Goal: Obtain resource: Download file/media

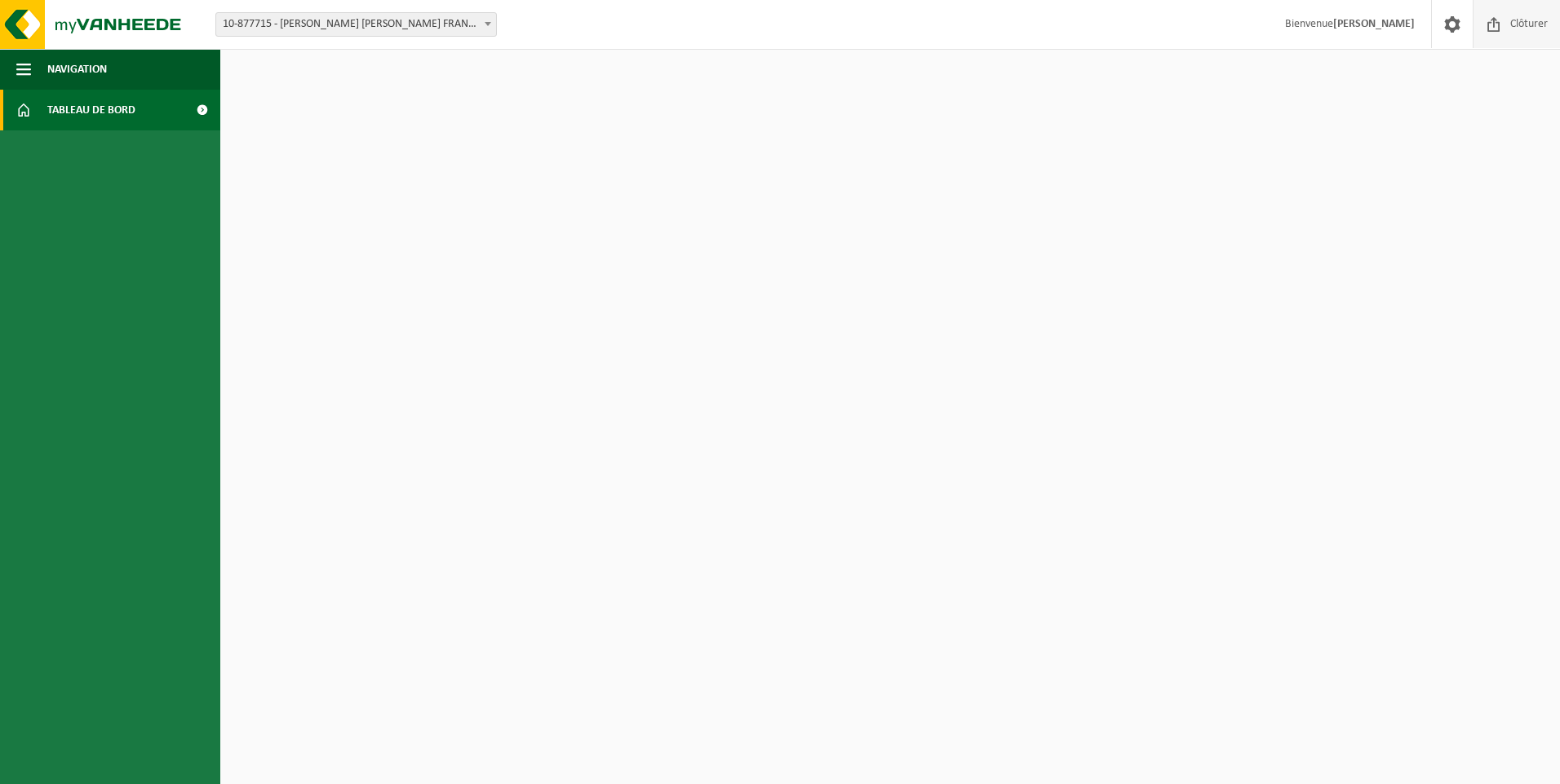
click at [1526, 32] on span "Clôturer" at bounding box center [1529, 24] width 46 height 48
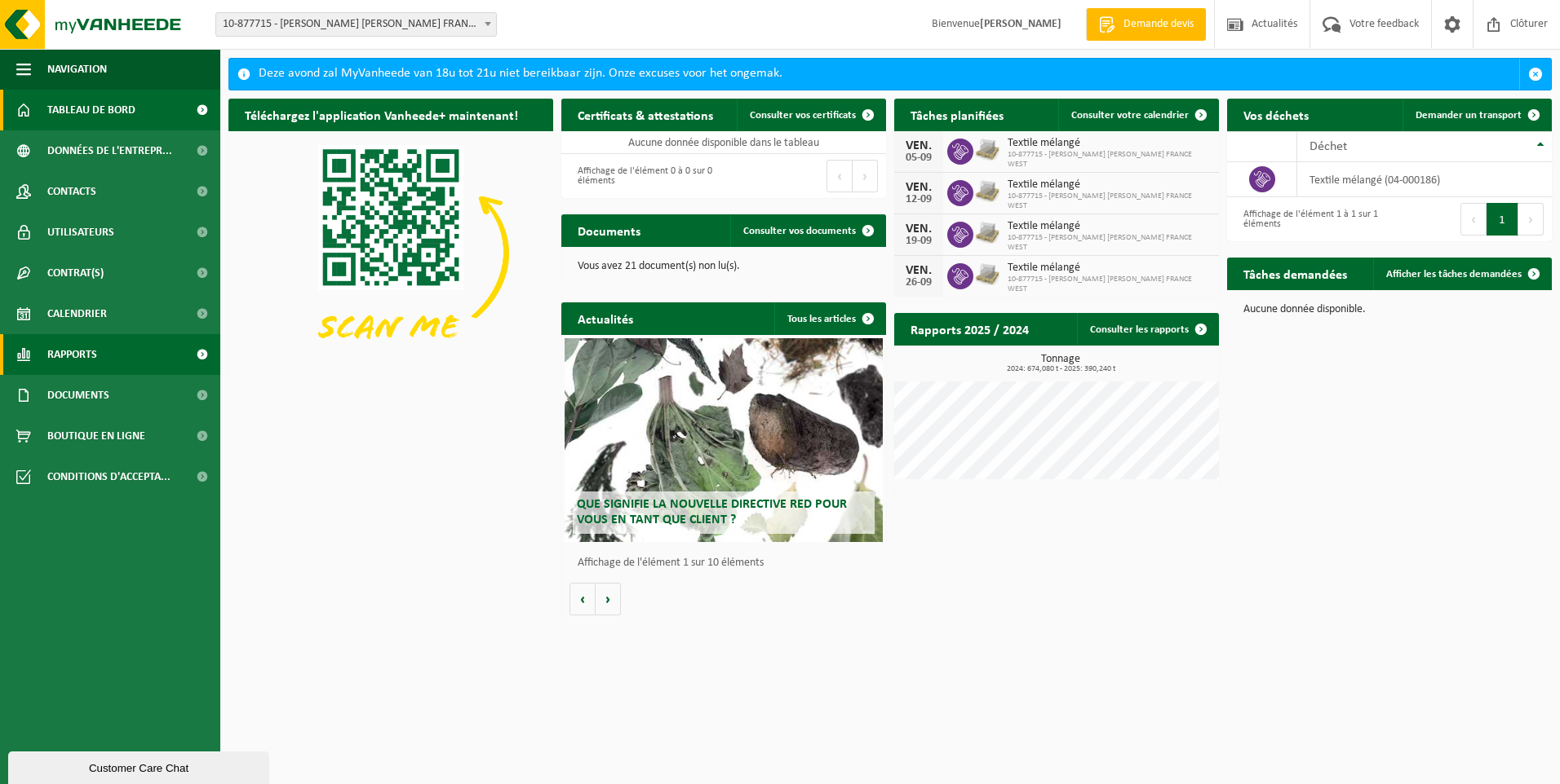
click at [74, 352] on span "Rapports" at bounding box center [72, 354] width 50 height 41
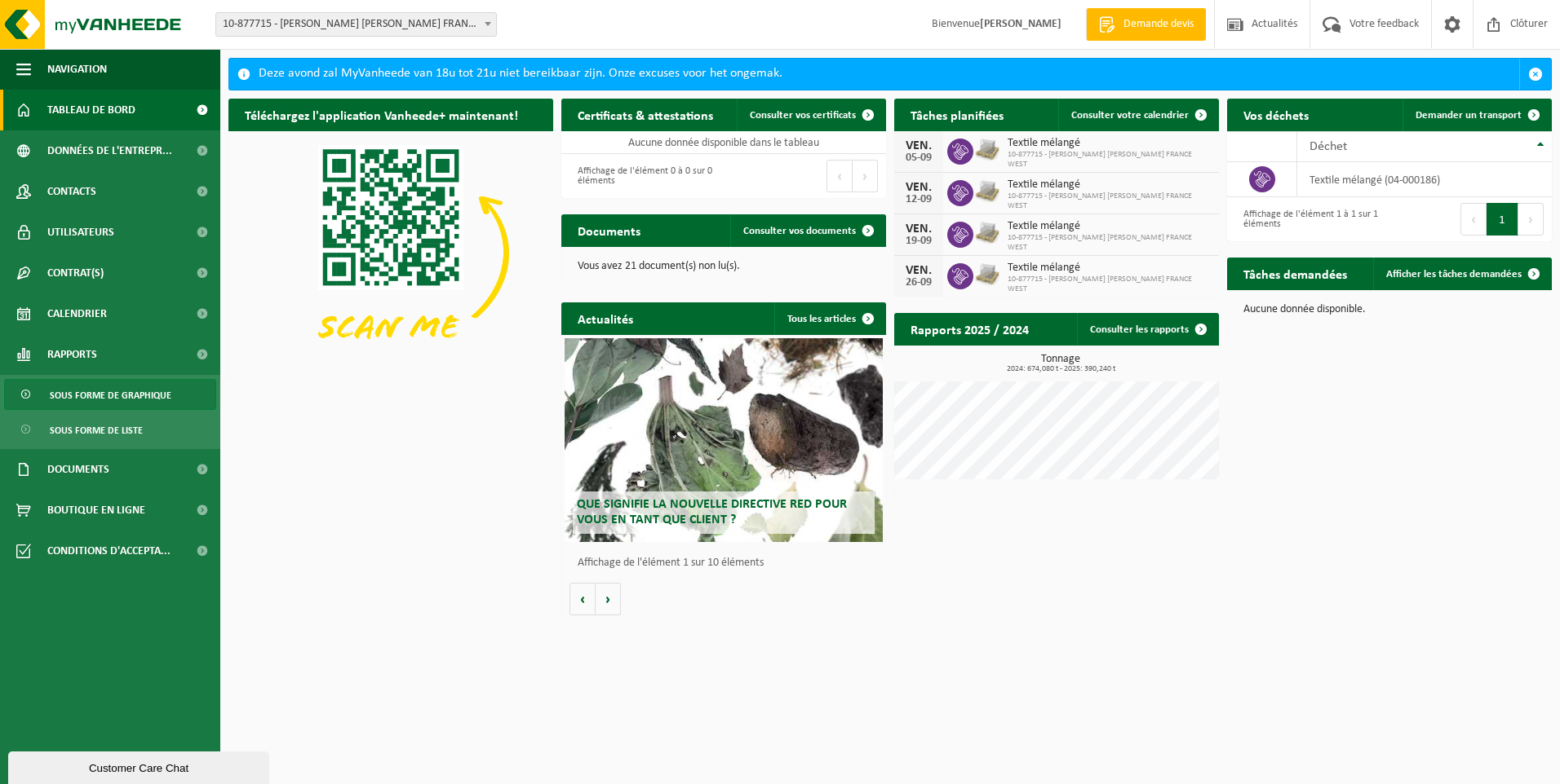
click at [92, 399] on span "Sous forme de graphique" at bounding box center [110, 395] width 122 height 31
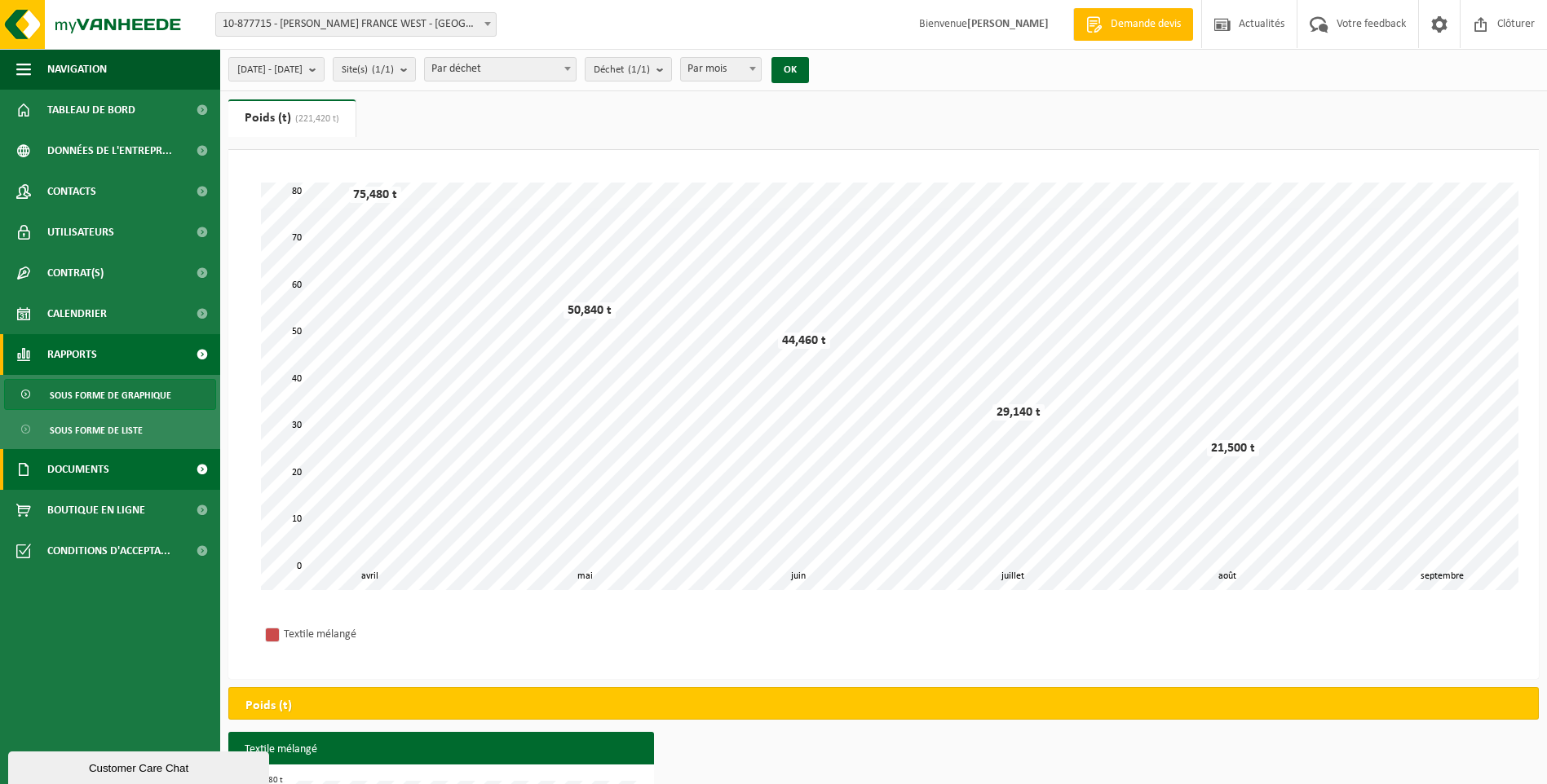
click at [67, 460] on span "Documents" at bounding box center [78, 470] width 62 height 41
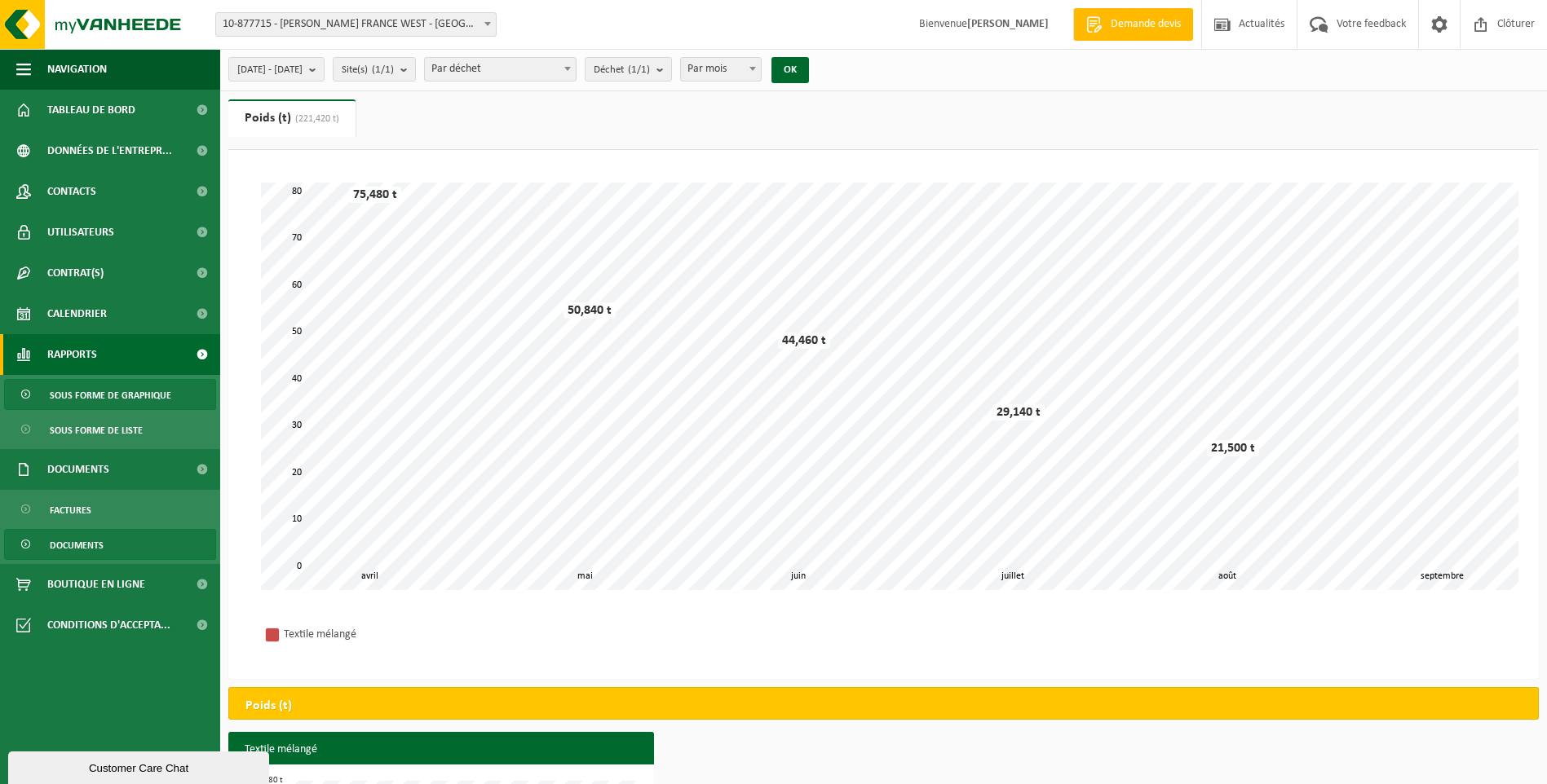
click at [82, 537] on span "Documents" at bounding box center [77, 546] width 54 height 31
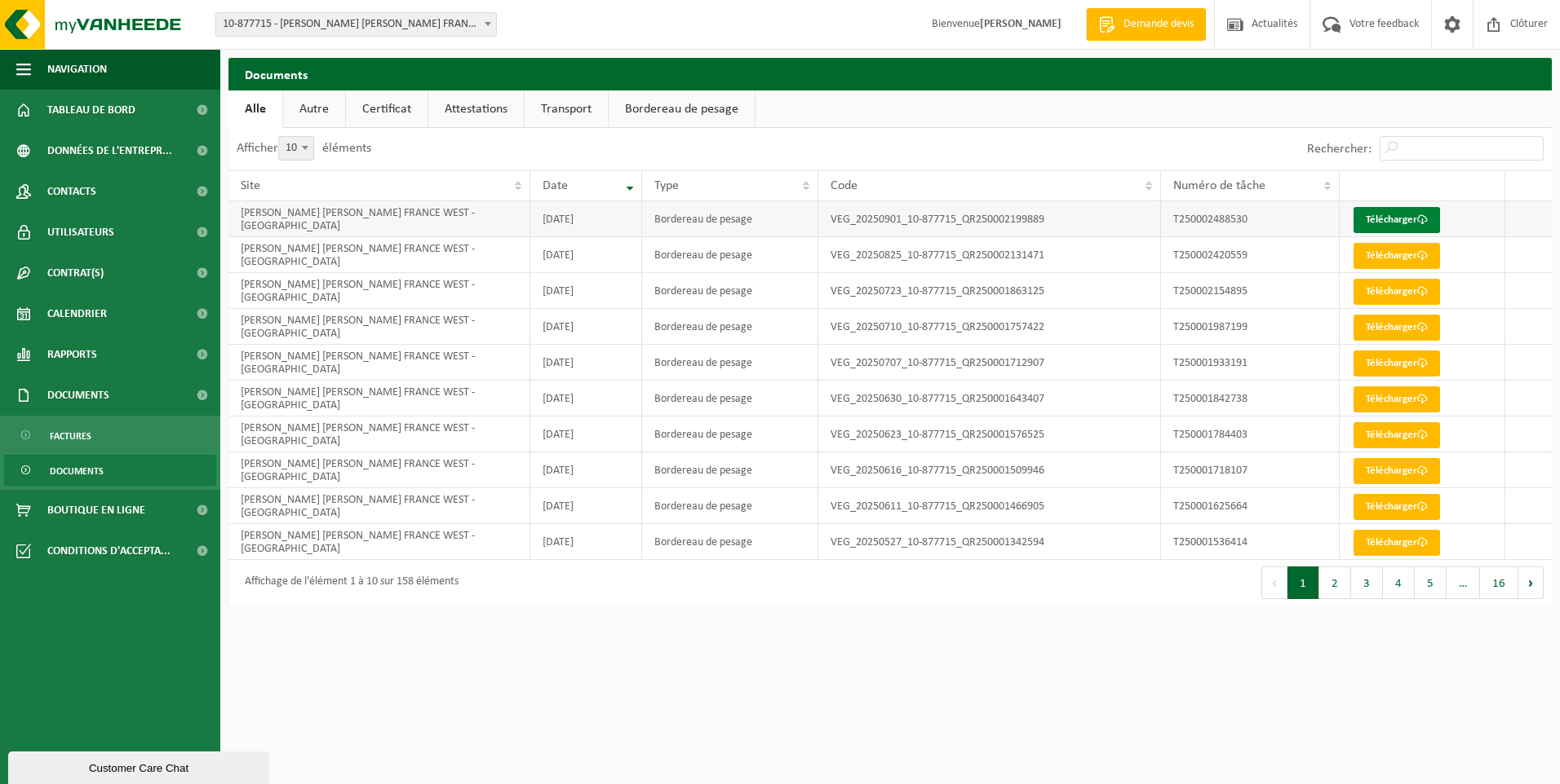
click at [1374, 216] on link "Télécharger" at bounding box center [1397, 220] width 87 height 26
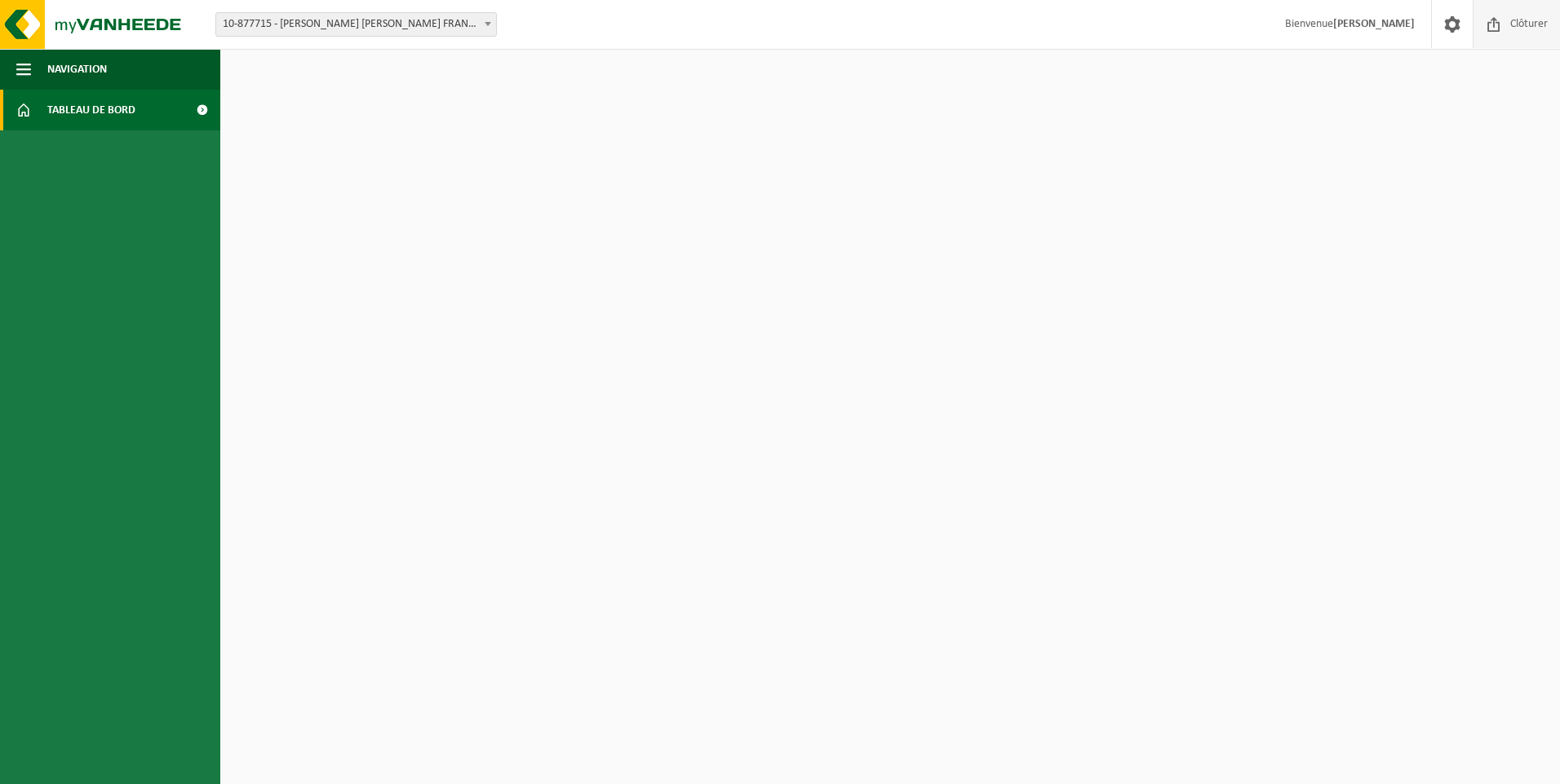
click at [1526, 36] on span "Clôturer" at bounding box center [1529, 24] width 46 height 48
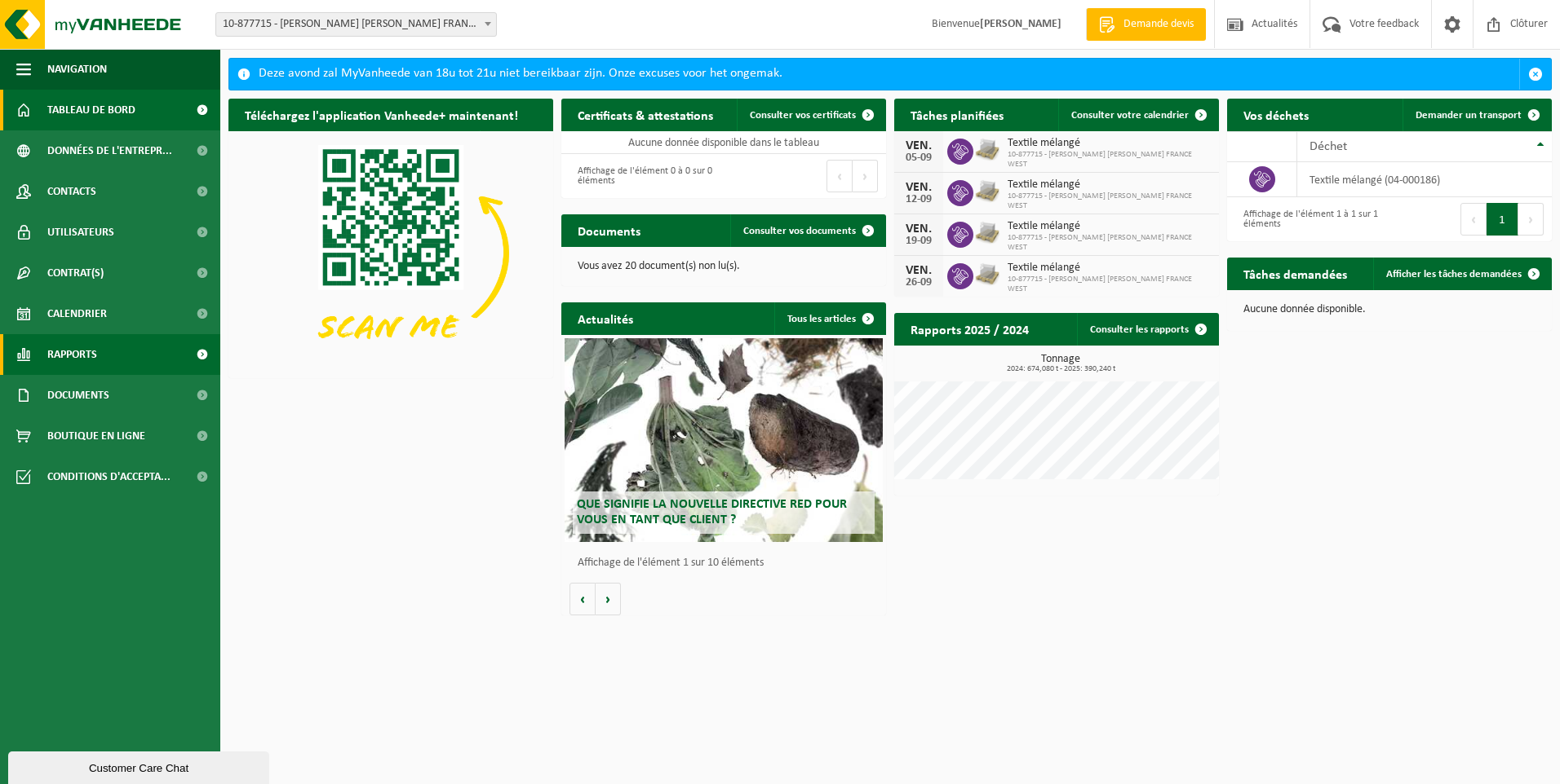
click at [76, 358] on span "Rapports" at bounding box center [72, 354] width 50 height 41
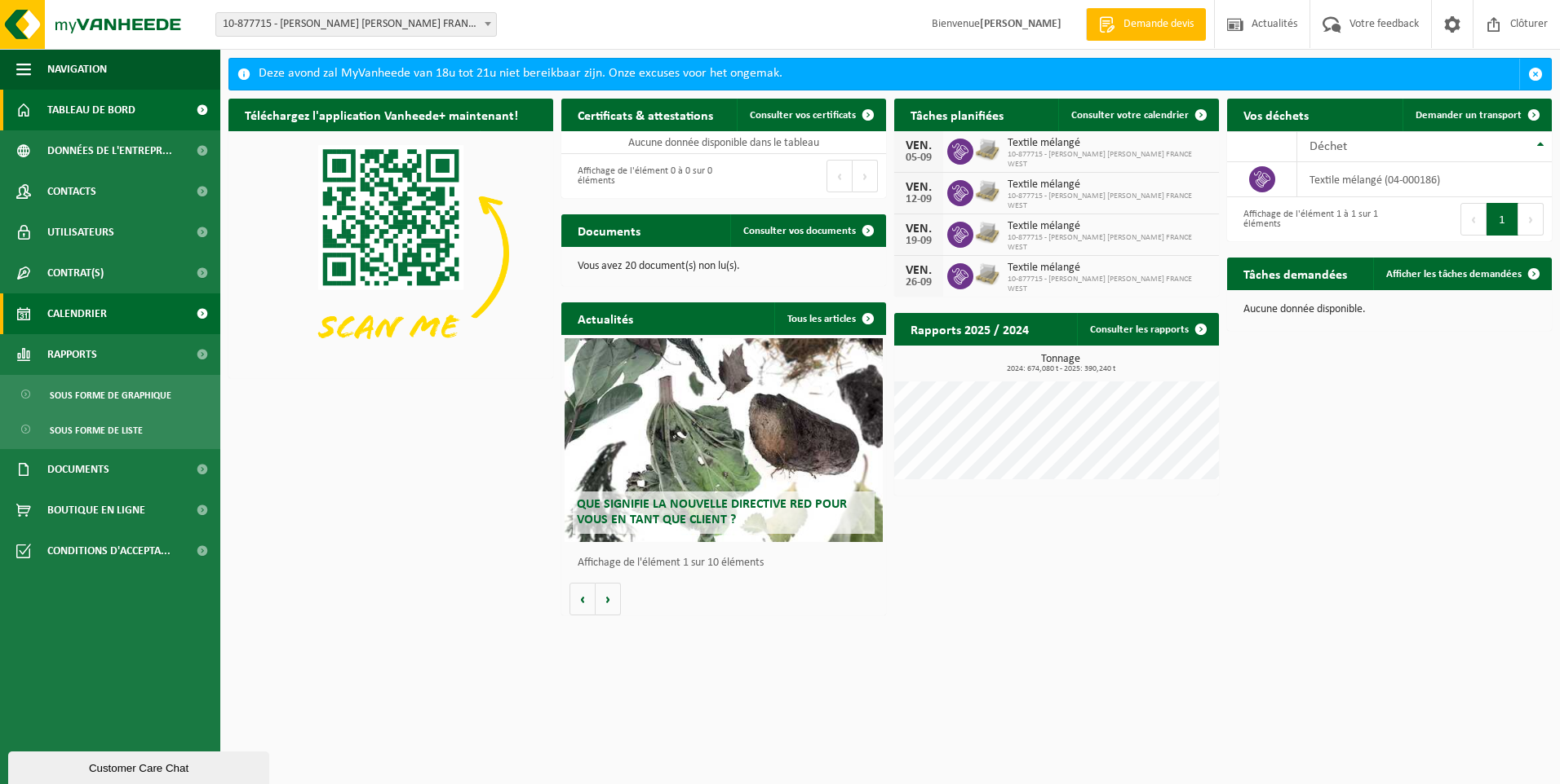
click at [75, 310] on span "Calendrier" at bounding box center [77, 314] width 60 height 41
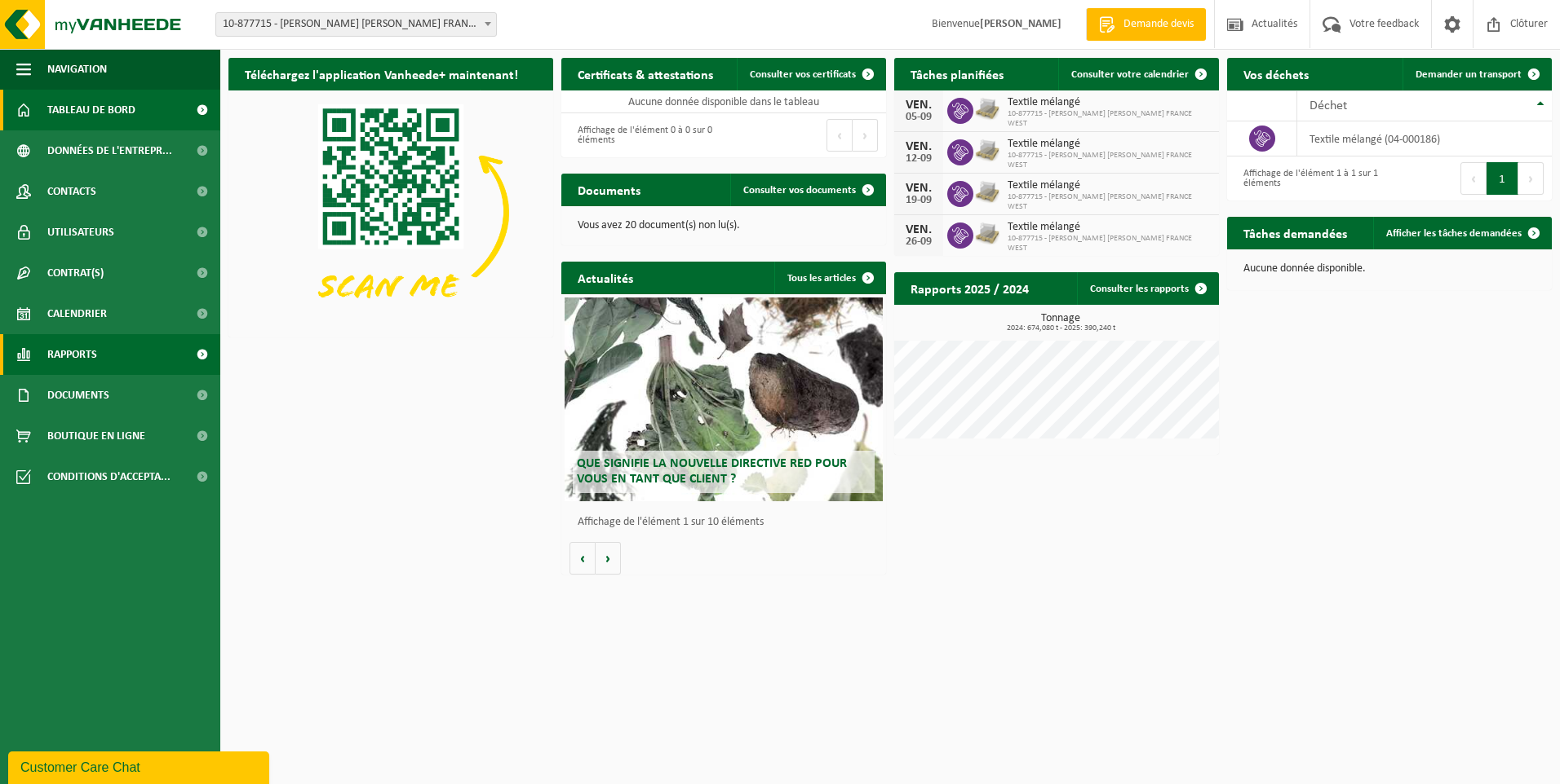
click at [72, 350] on span "Rapports" at bounding box center [72, 354] width 50 height 41
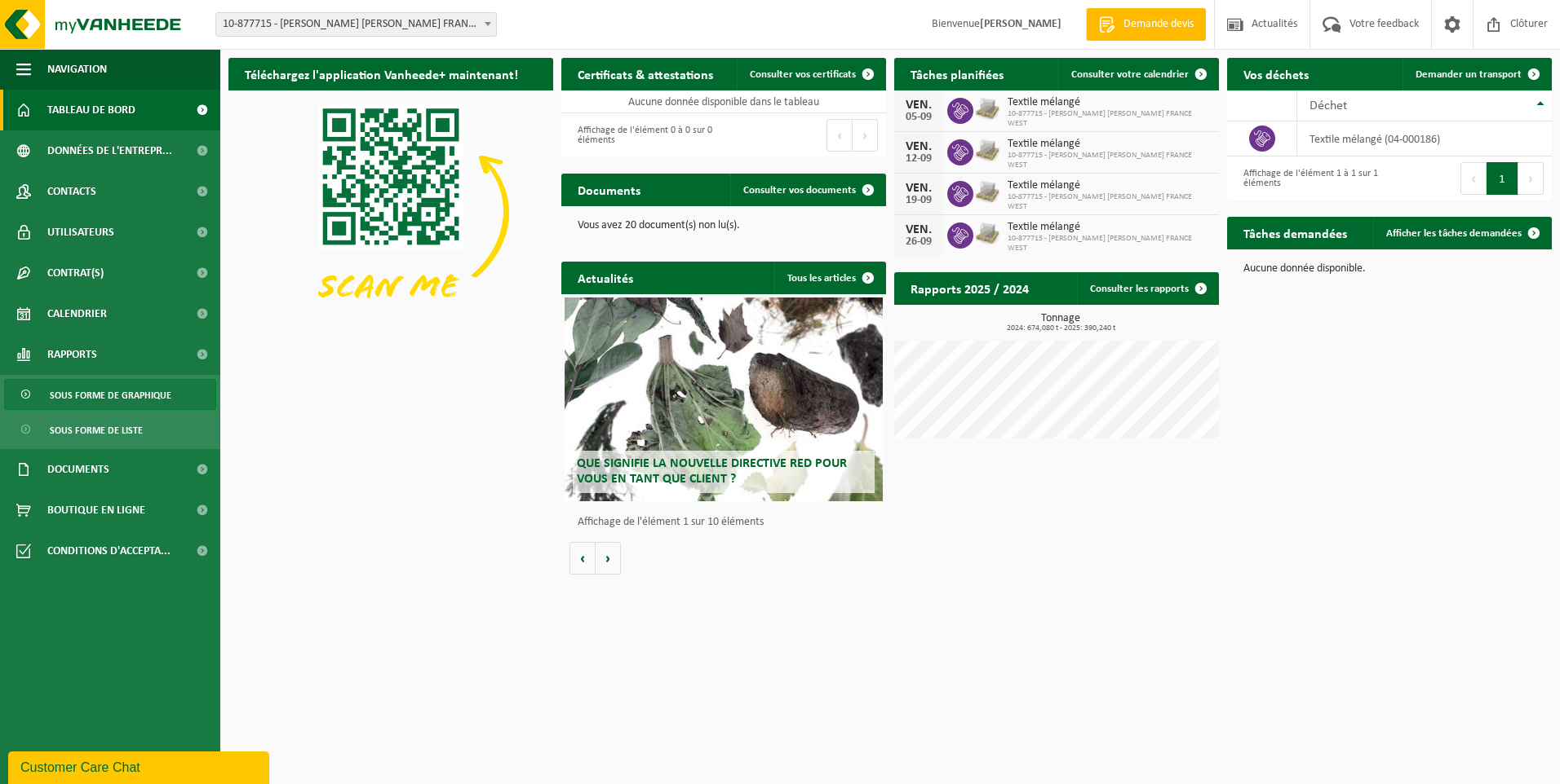
click at [106, 396] on span "Sous forme de graphique" at bounding box center [110, 395] width 122 height 31
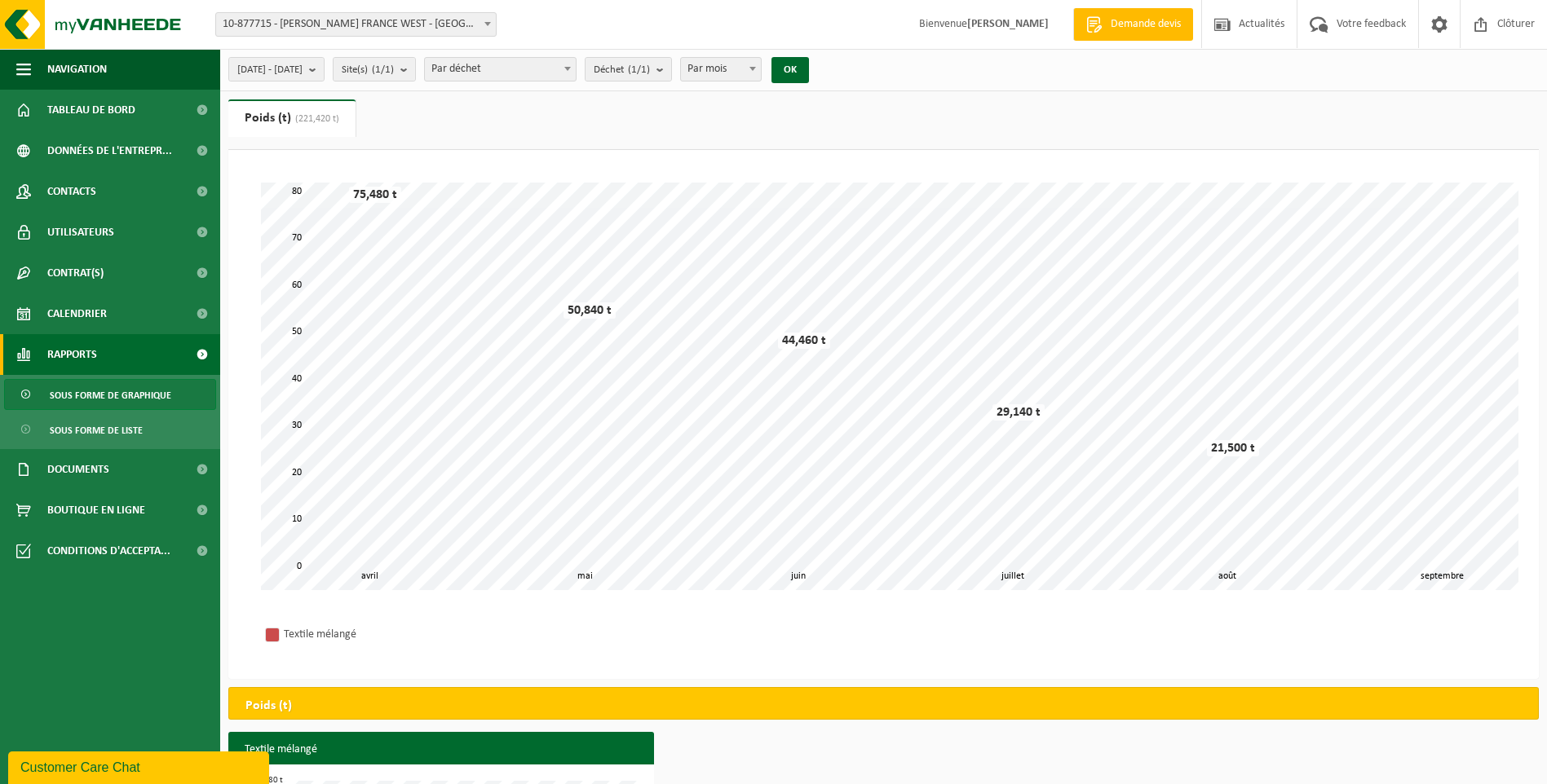
click at [81, 350] on span "Rapports" at bounding box center [72, 354] width 50 height 41
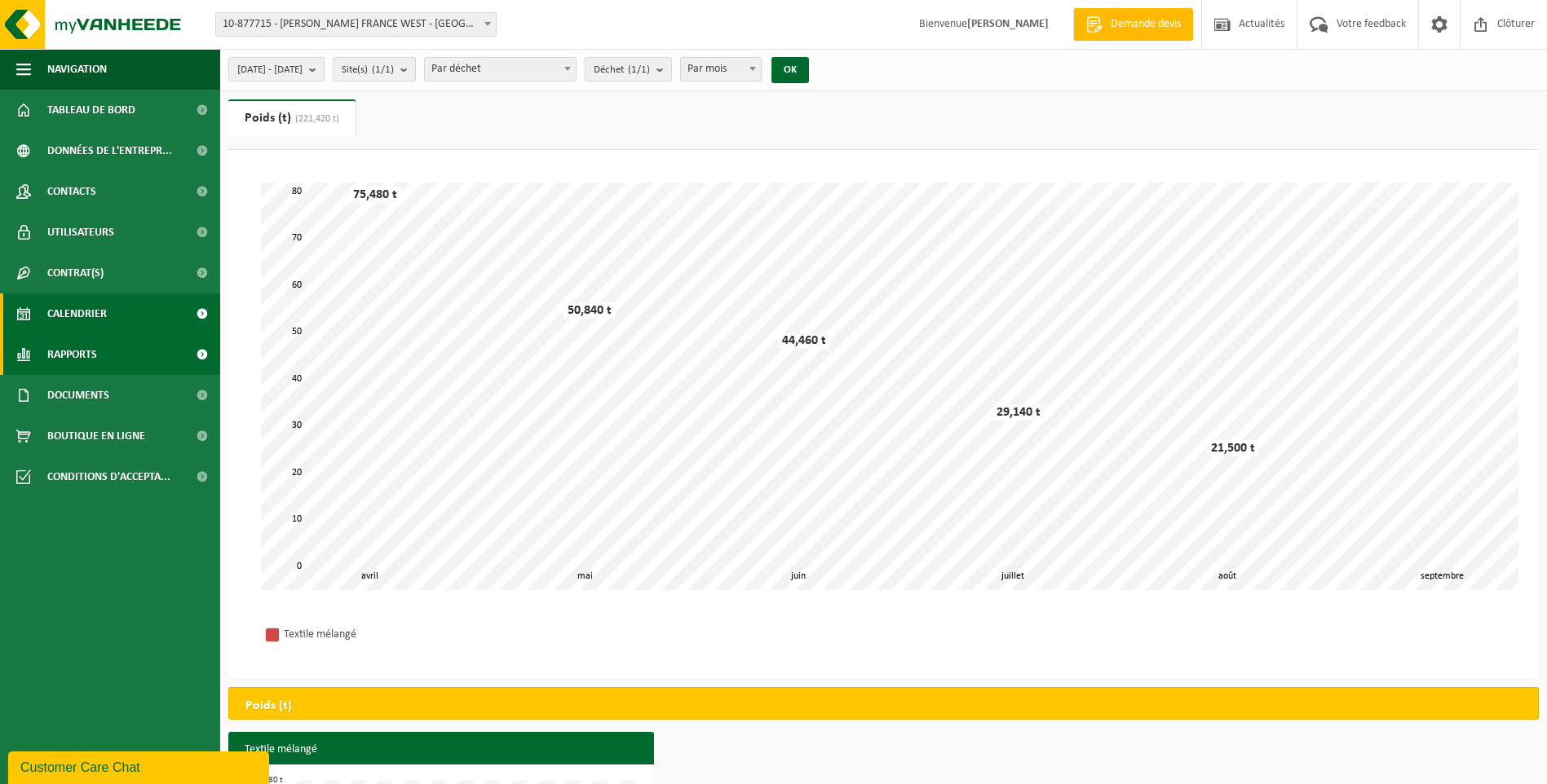
click at [74, 312] on span "Calendrier" at bounding box center [77, 314] width 60 height 41
